Goal: Find specific page/section: Find specific page/section

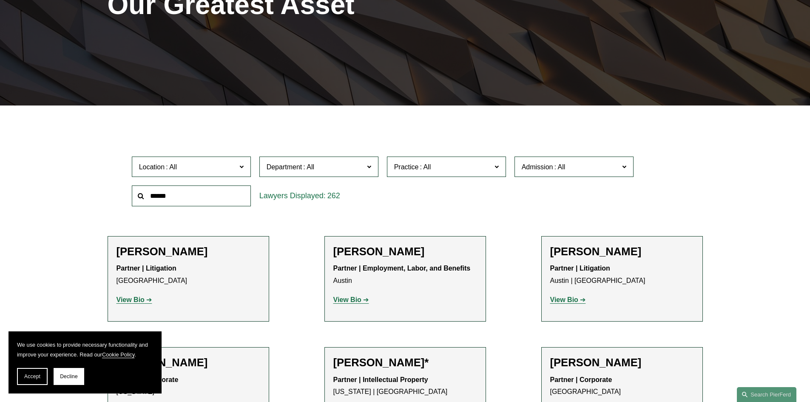
scroll to position [170, 0]
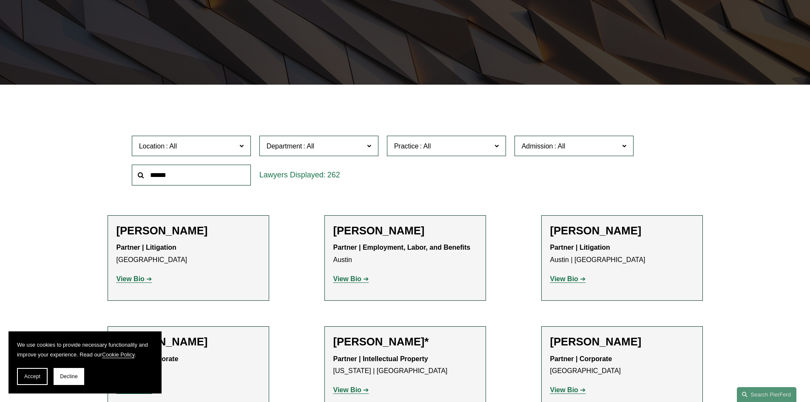
click at [215, 173] on input "text" at bounding box center [191, 174] width 119 height 21
type input "*******"
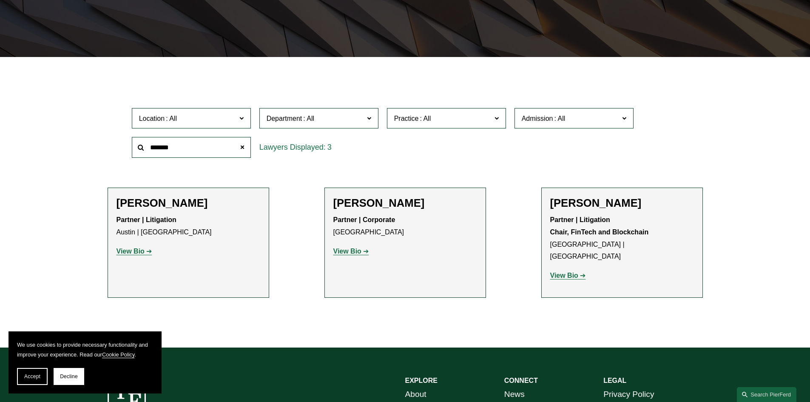
scroll to position [212, 0]
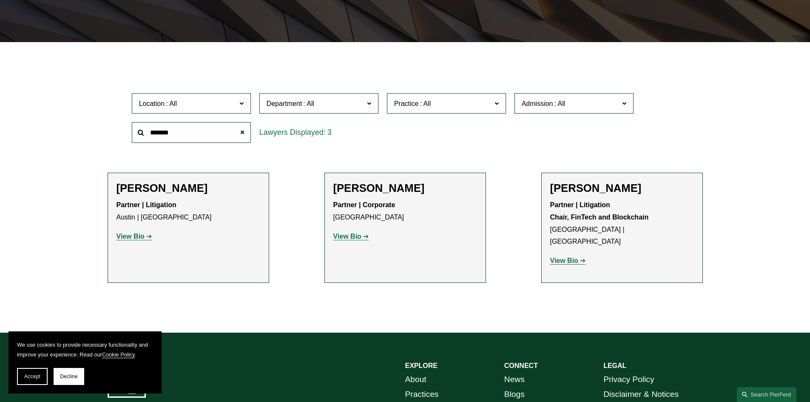
click at [127, 236] on strong "View Bio" at bounding box center [130, 235] width 28 height 7
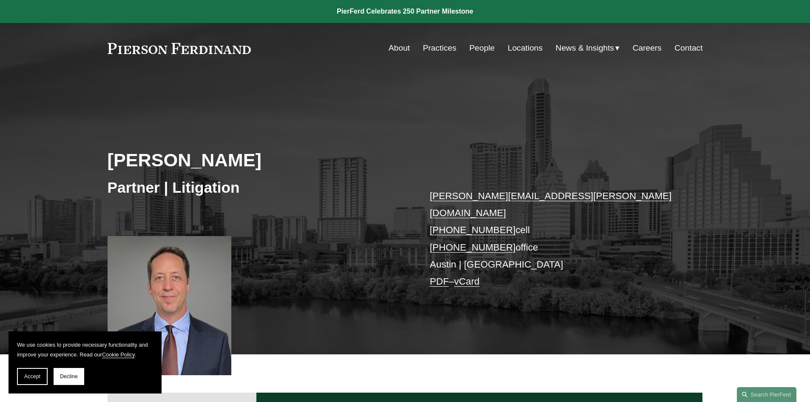
click at [402, 48] on link "About" at bounding box center [398, 48] width 21 height 16
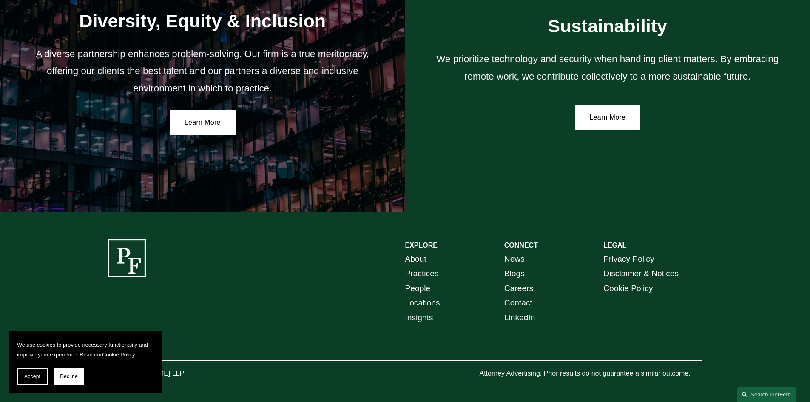
scroll to position [1555, 0]
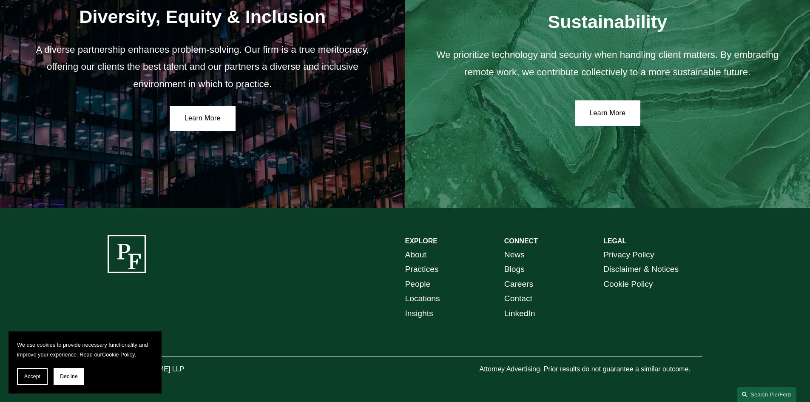
click at [417, 313] on link "Insights" at bounding box center [419, 313] width 28 height 15
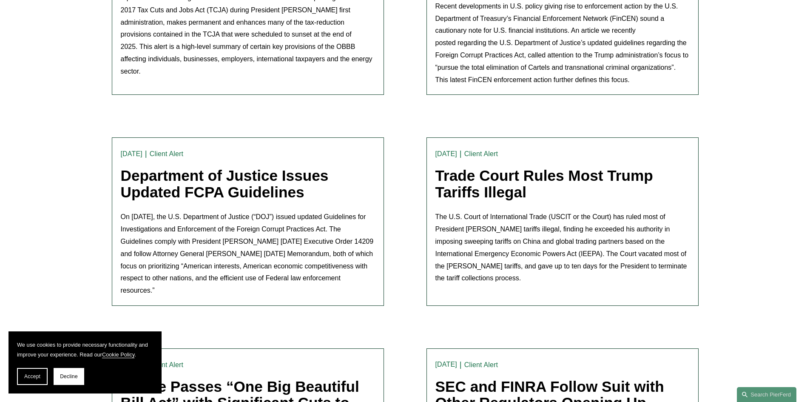
scroll to position [1275, 0]
